Goal: Task Accomplishment & Management: Use online tool/utility

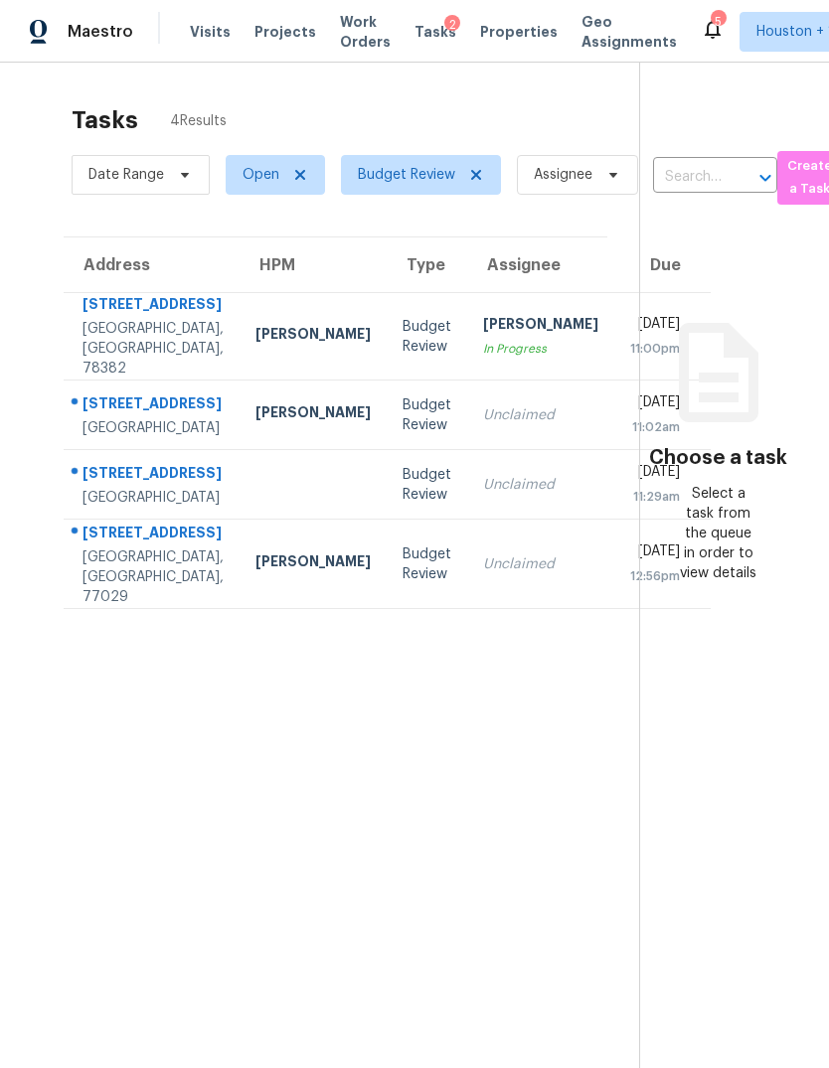
click at [614, 609] on td "[DATE] 12:56pm" at bounding box center [662, 564] width 96 height 89
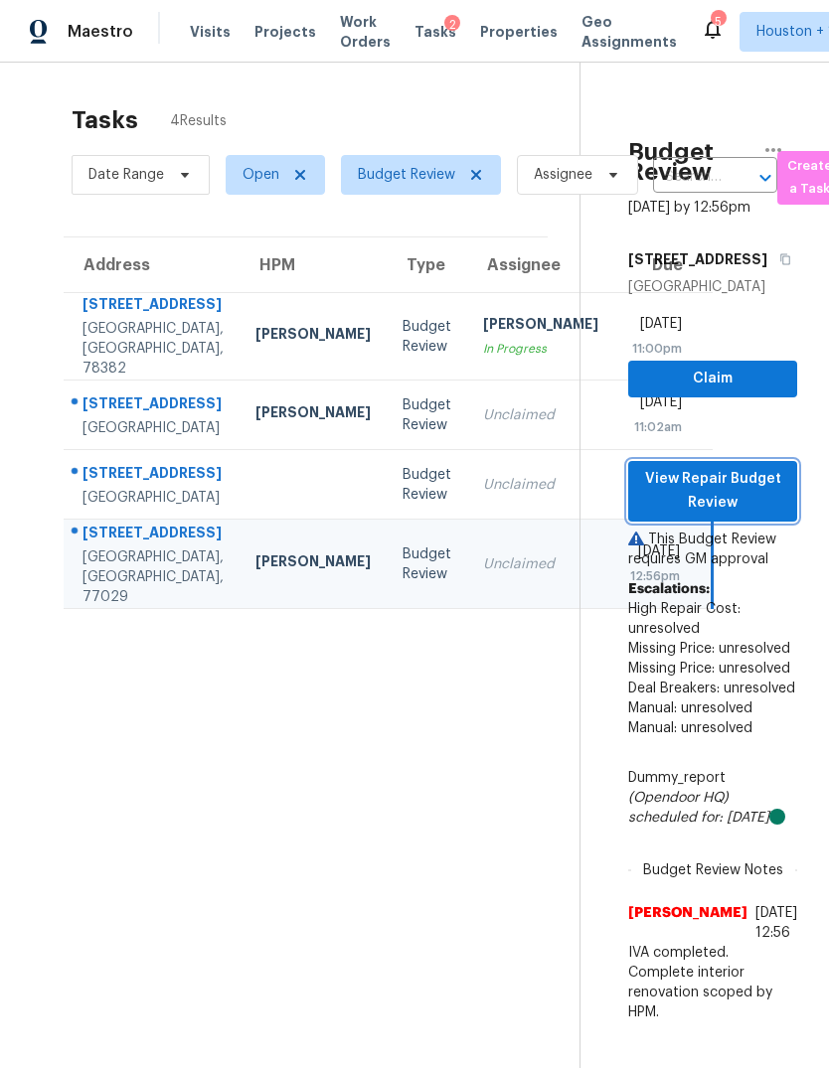
click at [764, 509] on span "View Repair Budget Review" at bounding box center [712, 491] width 137 height 49
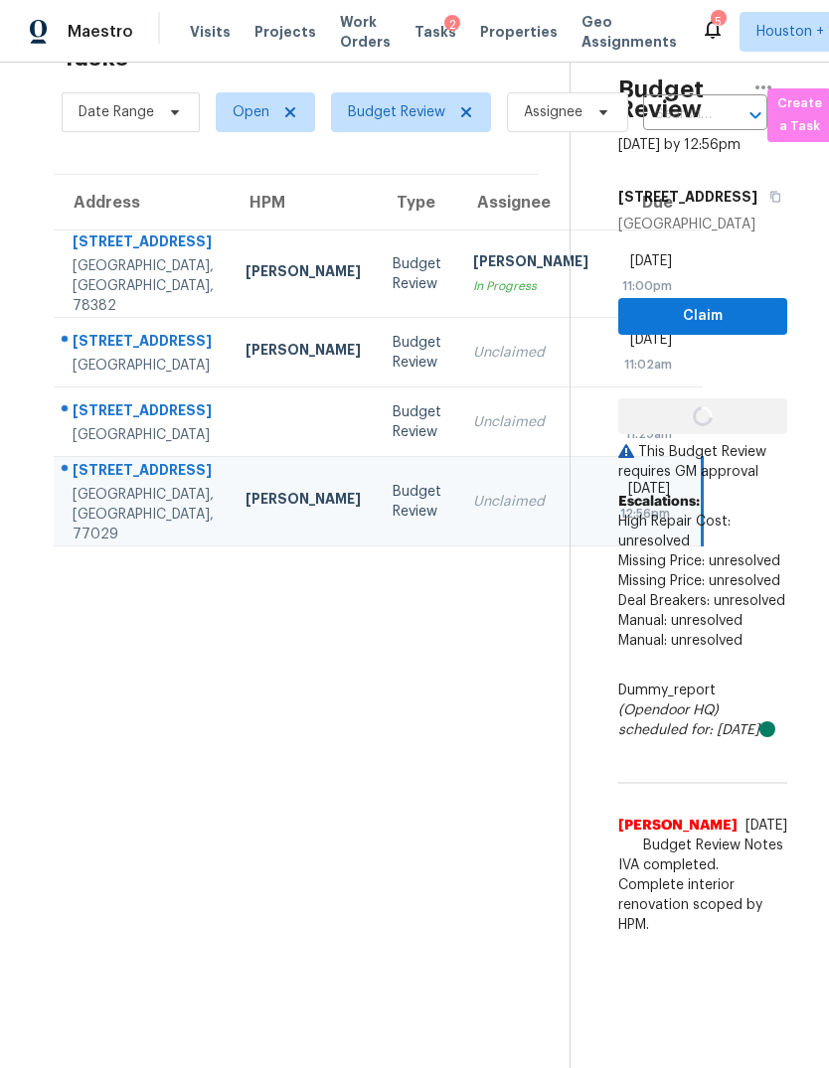
scroll to position [63, 10]
click at [104, 445] on div "[GEOGRAPHIC_DATA]" at bounding box center [143, 435] width 141 height 20
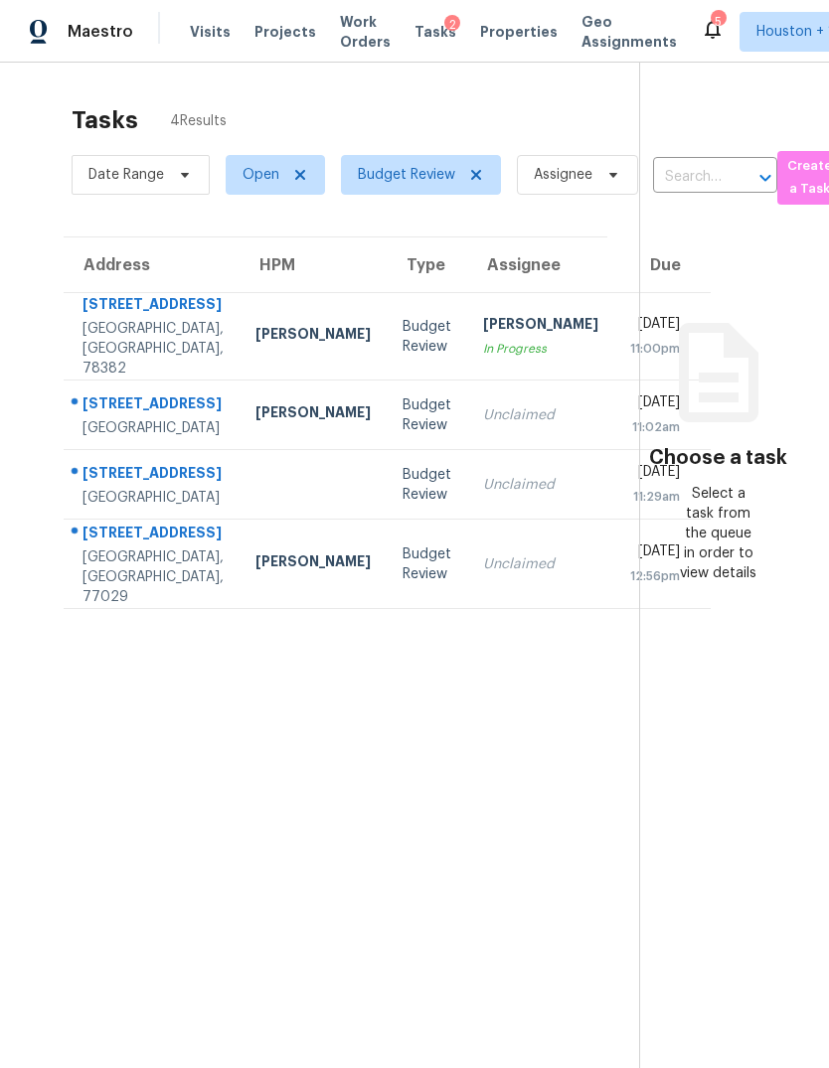
click at [148, 548] on div "[STREET_ADDRESS]" at bounding box center [152, 535] width 141 height 25
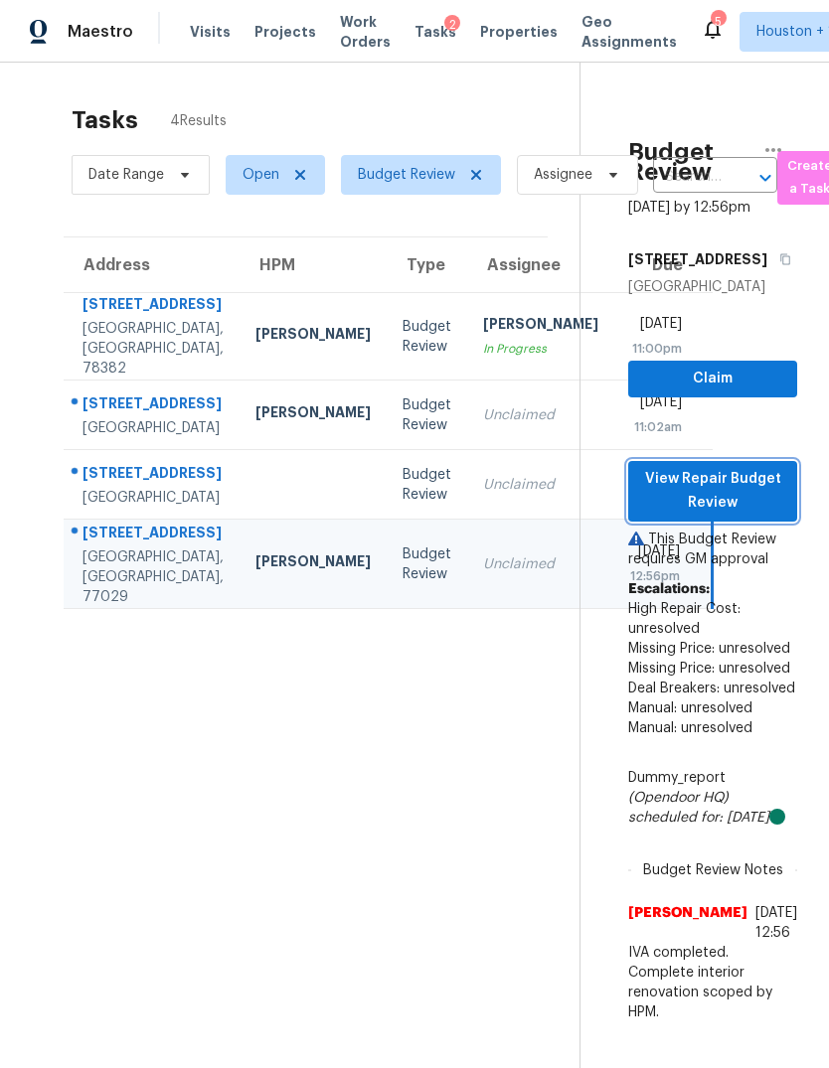
click at [752, 515] on span "View Repair Budget Review" at bounding box center [712, 491] width 137 height 49
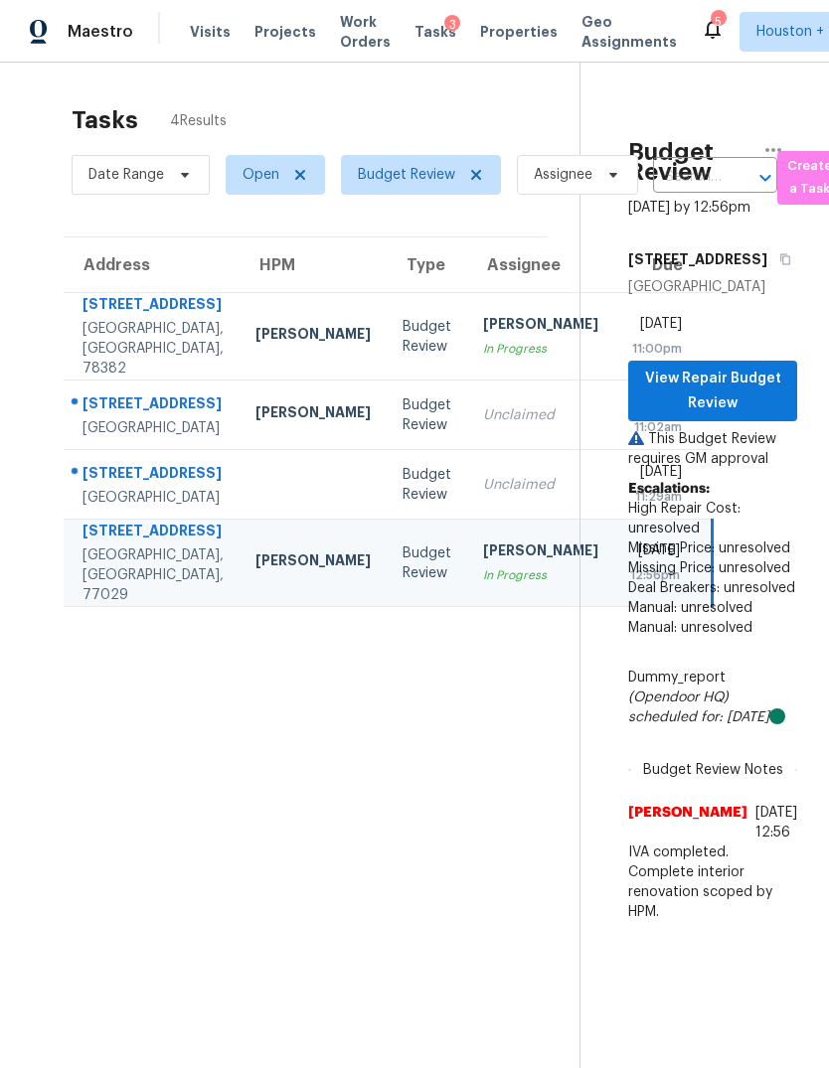
click at [129, 488] on div "[STREET_ADDRESS]" at bounding box center [152, 475] width 141 height 25
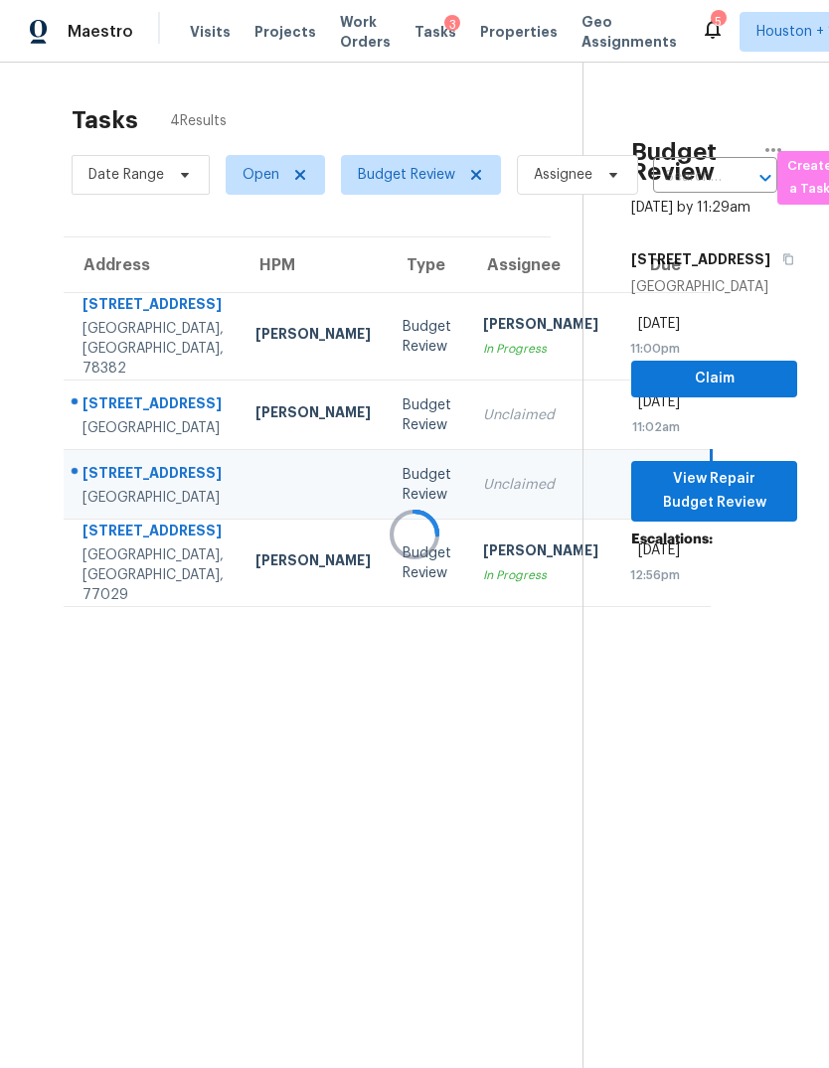
click at [737, 531] on div at bounding box center [414, 534] width 829 height 1068
click at [764, 535] on div at bounding box center [414, 534] width 829 height 1068
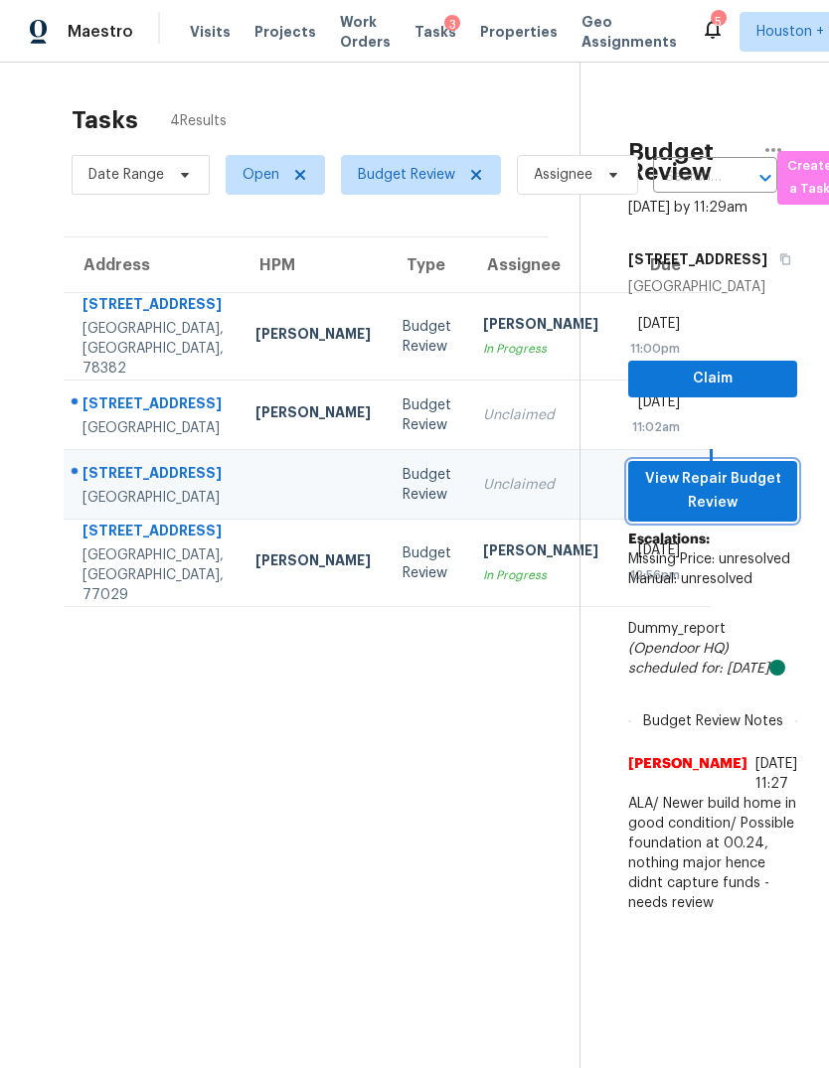
click at [762, 516] on span "View Repair Budget Review" at bounding box center [712, 491] width 137 height 49
